Goal: Task Accomplishment & Management: Manage account settings

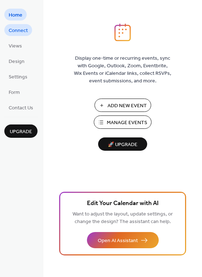
click at [18, 29] on span "Connect" at bounding box center [18, 31] width 19 height 8
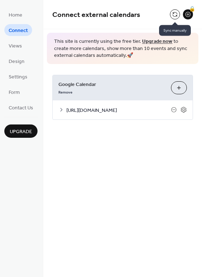
click at [171, 16] on button at bounding box center [175, 14] width 10 height 10
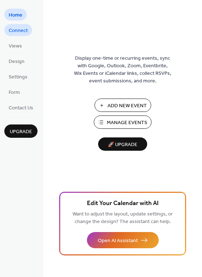
click at [14, 33] on span "Connect" at bounding box center [18, 31] width 19 height 8
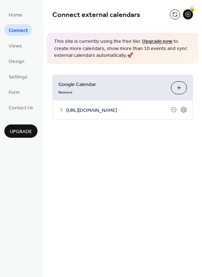
click at [89, 114] on span "https://www.airbnb.mx/calendar/ical/1329195890002661625.ics?s=b6d1a312dac340ecc…" at bounding box center [118, 111] width 104 height 8
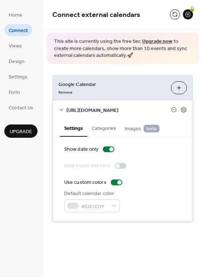
click at [159, 114] on span "https://www.airbnb.mx/calendar/ical/1329195890002661625.ics?s=b6d1a312dac340ecc…" at bounding box center [118, 111] width 104 height 8
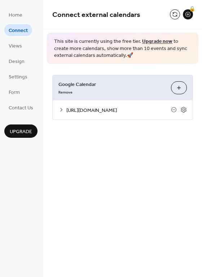
click at [159, 114] on span "https://www.airbnb.mx/calendar/ical/1329195890002661625.ics?s=b6d1a312dac340ecc…" at bounding box center [118, 111] width 104 height 8
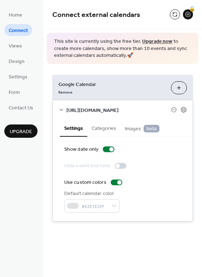
click at [163, 114] on span "https://www.airbnb.mx/calendar/ical/1329195890002661625.ics?s=b6d1a312dac340ecc…" at bounding box center [118, 111] width 104 height 8
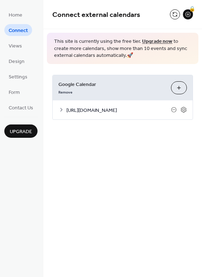
click at [163, 114] on span "https://www.airbnb.mx/calendar/ical/1329195890002661625.ics?s=b6d1a312dac340ecc…" at bounding box center [118, 111] width 104 height 8
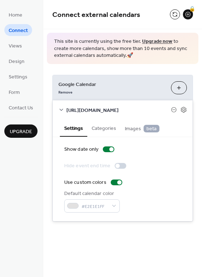
click at [162, 114] on span "https://www.airbnb.mx/calendar/ical/1329195890002661625.ics?s=b6d1a312dac340ecc…" at bounding box center [118, 111] width 104 height 8
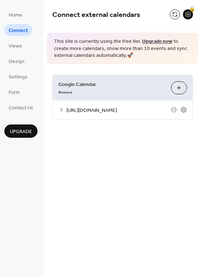
drag, startPoint x: 162, startPoint y: 117, endPoint x: 61, endPoint y: 106, distance: 101.8
click at [61, 106] on div "https://www.airbnb.mx/calendar/ical/1329195890002661625.ics?s=b6d1a312dac340ecc…" at bounding box center [123, 109] width 140 height 19
click at [126, 129] on div "Google Calendar Remove Choose Calendars https://www.airbnb.mx/calendar/ical/132…" at bounding box center [122, 97] width 158 height 67
click at [61, 113] on icon at bounding box center [61, 110] width 6 height 6
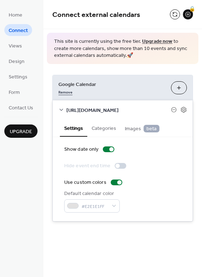
click at [67, 93] on link "Remove" at bounding box center [65, 92] width 14 height 8
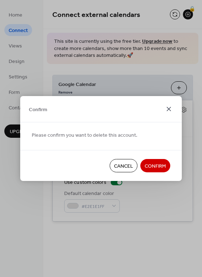
click at [166, 109] on icon at bounding box center [168, 109] width 9 height 9
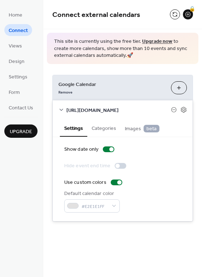
click at [138, 114] on span "[URL][DOMAIN_NAME]" at bounding box center [118, 111] width 104 height 8
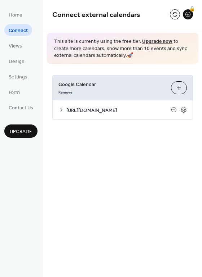
click at [143, 114] on span "[URL][DOMAIN_NAME]" at bounding box center [118, 111] width 104 height 8
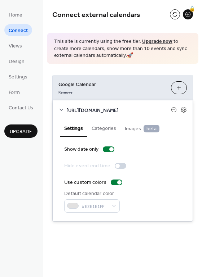
click at [154, 114] on span "[URL][DOMAIN_NAME]" at bounding box center [118, 111] width 104 height 8
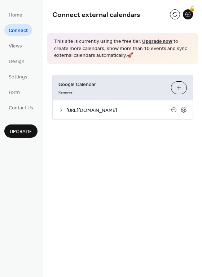
click at [154, 114] on span "[URL][DOMAIN_NAME]" at bounding box center [118, 111] width 104 height 8
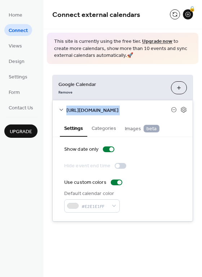
click at [154, 114] on span "[URL][DOMAIN_NAME]" at bounding box center [118, 111] width 104 height 8
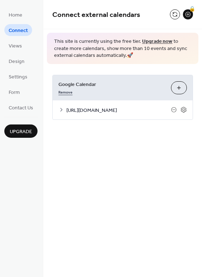
click at [69, 93] on link "Remove" at bounding box center [65, 92] width 14 height 8
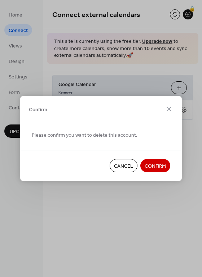
click at [152, 169] on span "Confirm" at bounding box center [154, 167] width 21 height 8
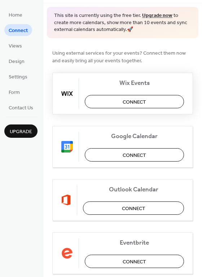
scroll to position [27, 0]
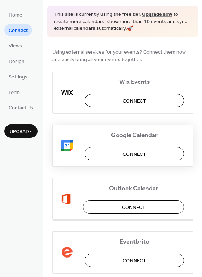
click at [112, 154] on button "Connect" at bounding box center [134, 153] width 99 height 13
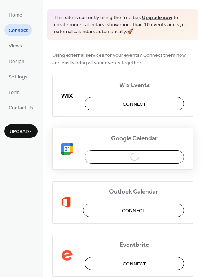
scroll to position [24, 0]
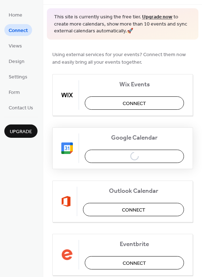
click at [140, 154] on div "Google Calendar Connect" at bounding box center [122, 148] width 140 height 42
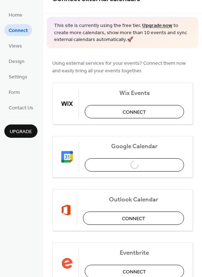
scroll to position [0, 0]
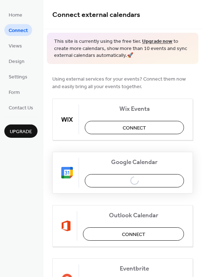
click at [129, 179] on div "Google Calendar Connect" at bounding box center [122, 173] width 140 height 42
click at [21, 13] on span "Home" at bounding box center [16, 16] width 14 height 8
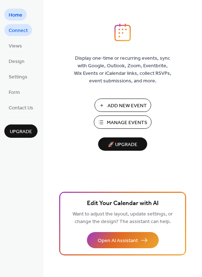
click at [22, 30] on span "Connect" at bounding box center [18, 31] width 19 height 8
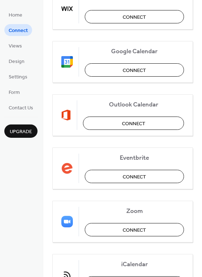
scroll to position [83, 0]
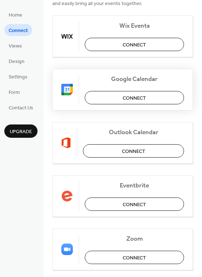
click at [113, 96] on button "Connect" at bounding box center [134, 97] width 99 height 13
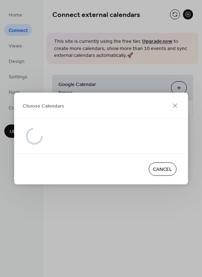
scroll to position [0, 0]
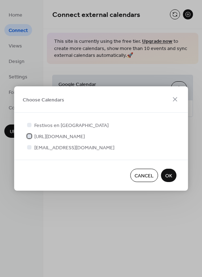
click at [30, 134] on div at bounding box center [29, 136] width 4 height 4
click at [168, 179] on span "OK" at bounding box center [168, 176] width 7 height 8
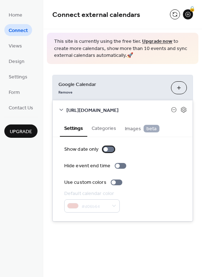
click at [106, 152] on div at bounding box center [109, 150] width 12 height 6
click at [114, 185] on div at bounding box center [117, 183] width 12 height 6
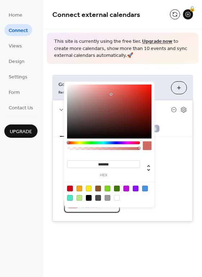
click at [102, 210] on span "#d06b64" at bounding box center [94, 207] width 27 height 8
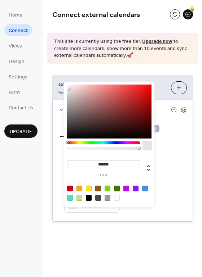
drag, startPoint x: 111, startPoint y: 94, endPoint x: 69, endPoint y: 89, distance: 42.0
click at [69, 89] on div at bounding box center [68, 89] width 1 height 1
drag, startPoint x: 66, startPoint y: 143, endPoint x: 73, endPoint y: 142, distance: 7.6
click at [73, 142] on div "******* hex" at bounding box center [109, 145] width 90 height 126
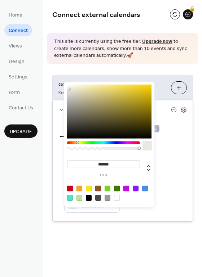
type input "*******"
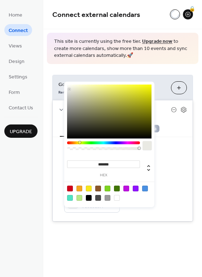
drag, startPoint x: 67, startPoint y: 142, endPoint x: 78, endPoint y: 143, distance: 11.2
click at [78, 143] on div at bounding box center [79, 142] width 2 height 2
click at [173, 167] on div "Show date only Hide event end time Use custom colors Default calendar color #E9…" at bounding box center [122, 179] width 117 height 67
click at [103, 210] on span "#E9E9E3FF" at bounding box center [94, 207] width 27 height 8
type input "*******"
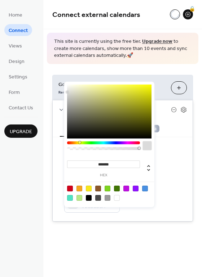
drag, startPoint x: 69, startPoint y: 89, endPoint x: 67, endPoint y: 92, distance: 3.9
click at [67, 92] on div at bounding box center [66, 91] width 1 height 1
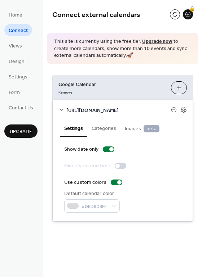
click at [178, 170] on div "Hide event end time" at bounding box center [122, 166] width 117 height 8
click at [174, 15] on button at bounding box center [175, 14] width 10 height 10
